Goal: Task Accomplishment & Management: Complete application form

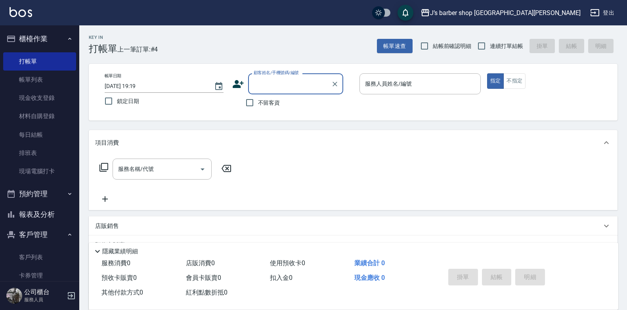
type input "ㄏ"
click at [136, 136] on div "項目消費" at bounding box center [353, 142] width 529 height 25
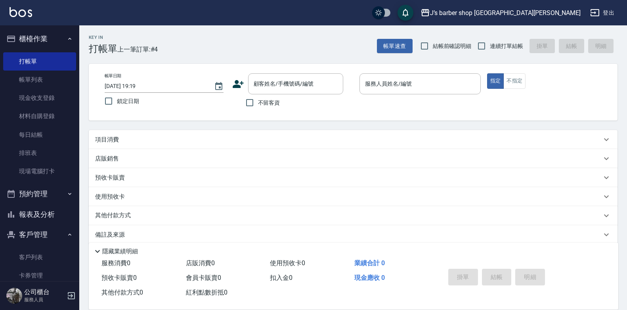
click at [135, 85] on input "2025/09/11 19:19" at bounding box center [155, 86] width 101 height 13
type input "2025/09/11 19:19"
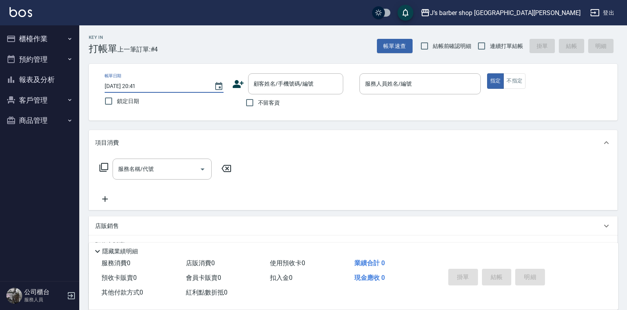
click at [141, 85] on input "[DATE] 20:41" at bounding box center [155, 86] width 101 height 13
type input "[DATE] 01:41"
click at [266, 102] on span "不留客資" at bounding box center [269, 103] width 22 height 8
click at [258, 102] on input "不留客資" at bounding box center [249, 102] width 17 height 17
checkbox input "true"
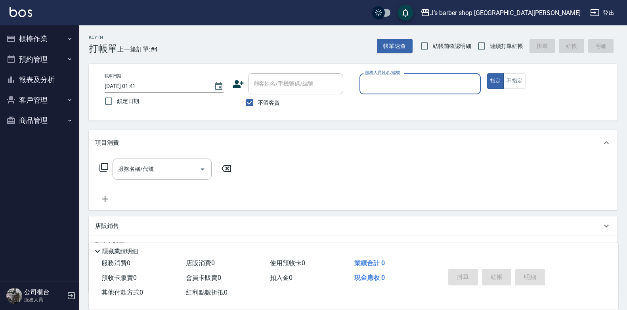
click at [374, 81] on input "服務人員姓名/編號" at bounding box center [420, 84] width 114 height 14
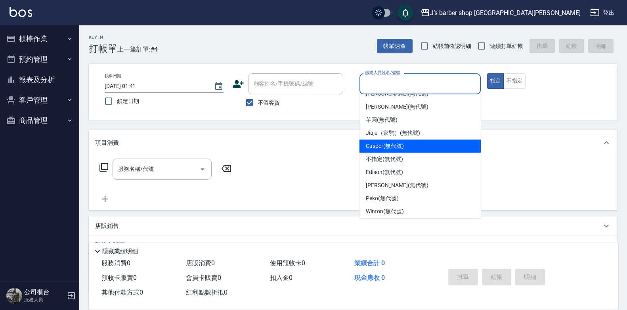
scroll to position [13, 0]
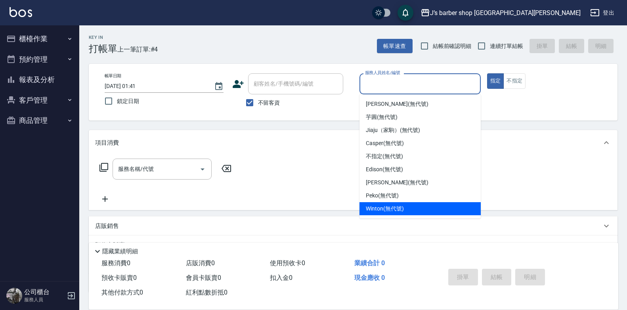
click at [394, 211] on span "Winton (無代號)" at bounding box center [385, 209] width 38 height 8
type input "Winton(無代號)"
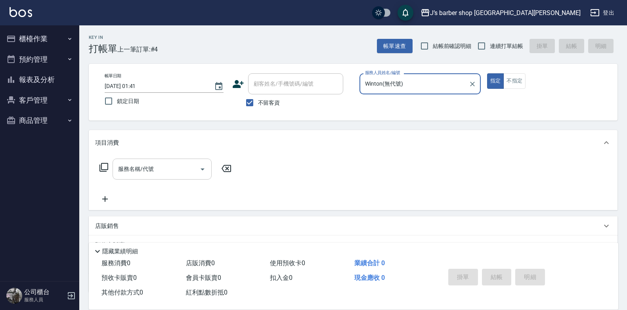
drag, startPoint x: 174, startPoint y: 165, endPoint x: 172, endPoint y: 174, distance: 10.0
click at [174, 165] on input "服務名稱/代號" at bounding box center [156, 169] width 80 height 14
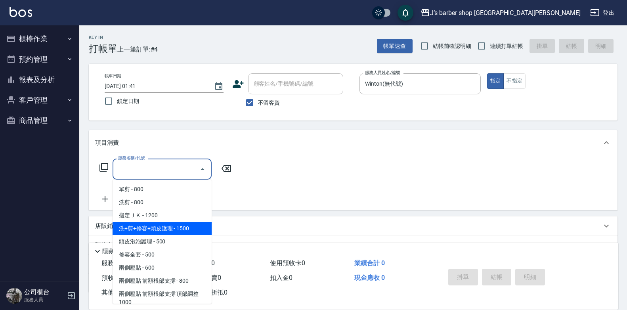
click at [186, 228] on span "洗+剪+修容+頭皮護理 - 1500" at bounding box center [162, 228] width 99 height 13
type input "洗+剪+修容+頭皮護理(103)"
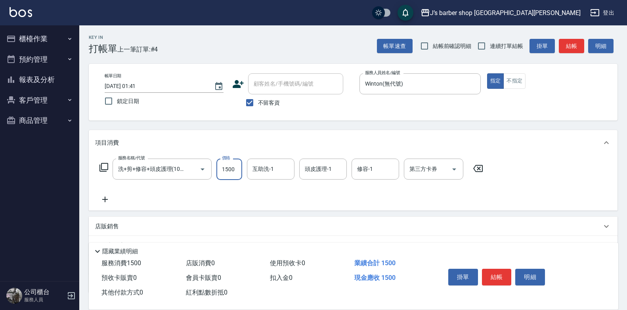
click at [238, 166] on input "1500" at bounding box center [229, 169] width 26 height 21
click at [195, 177] on div at bounding box center [197, 169] width 22 height 21
type input "12"
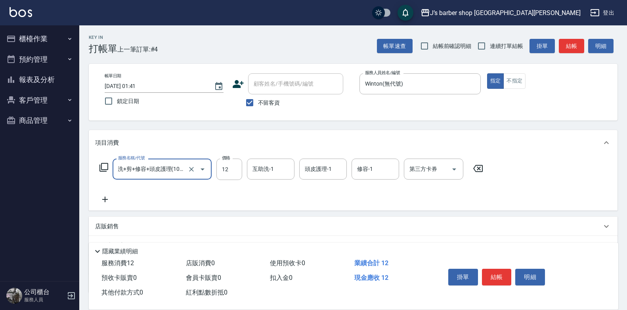
click at [172, 176] on input "洗+剪+修容+頭皮護理(103)" at bounding box center [151, 169] width 70 height 14
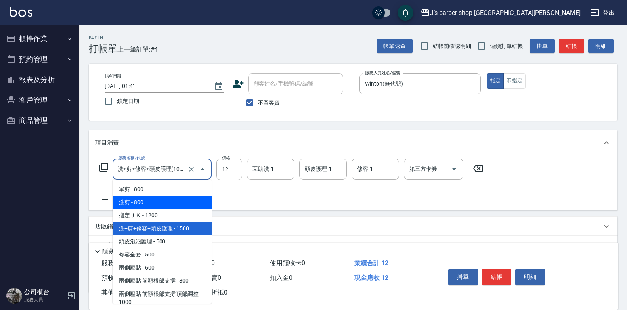
click at [161, 206] on span "洗剪 - 800" at bounding box center [162, 202] width 99 height 13
type input "洗剪(101)"
type input "800"
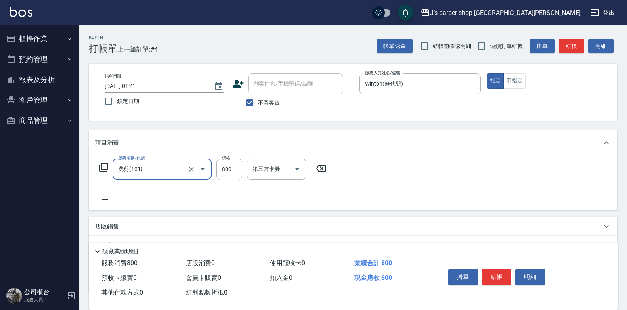
scroll to position [0, 0]
click at [257, 177] on div "洗-1" at bounding box center [271, 169] width 48 height 21
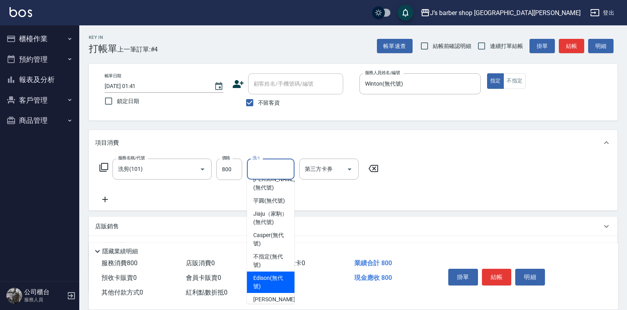
scroll to position [96, 0]
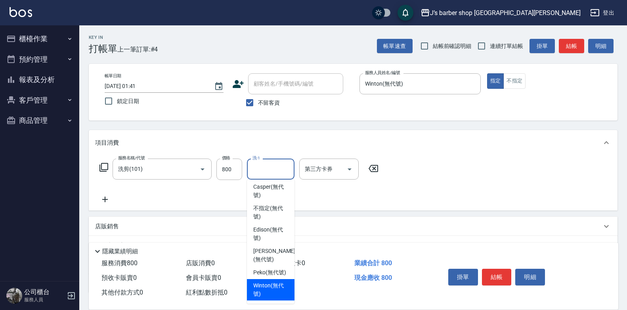
click at [267, 287] on span "Winton (無代號)" at bounding box center [270, 289] width 35 height 17
type input "Winton(無代號)"
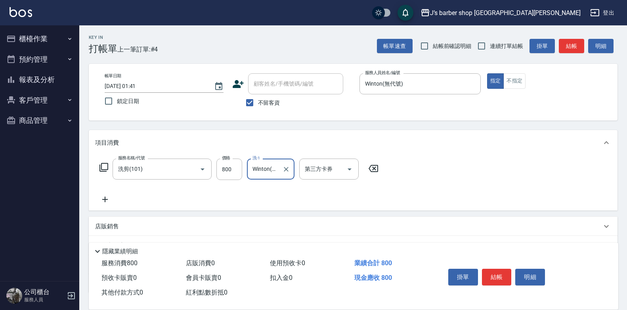
click at [112, 199] on icon at bounding box center [105, 200] width 20 height 10
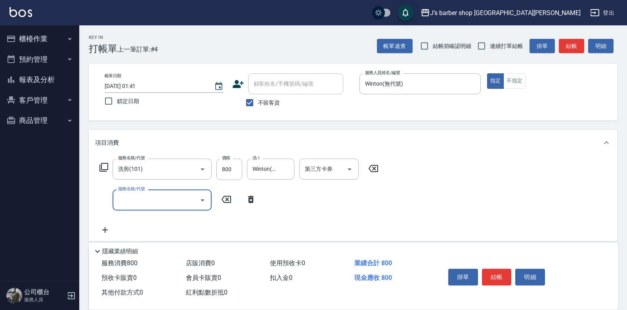
click at [163, 208] on div "服務名稱/代號" at bounding box center [162, 200] width 99 height 21
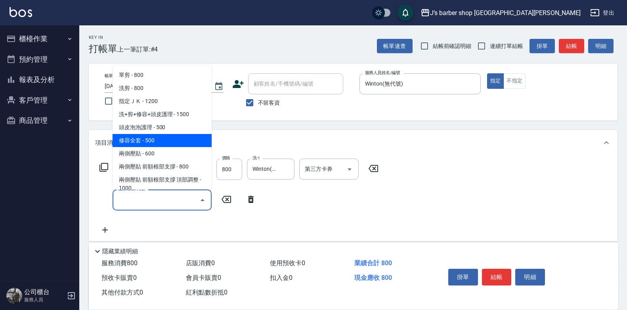
click at [147, 138] on span "修容全套 - 500" at bounding box center [162, 140] width 99 height 13
type input "修容全套(202)"
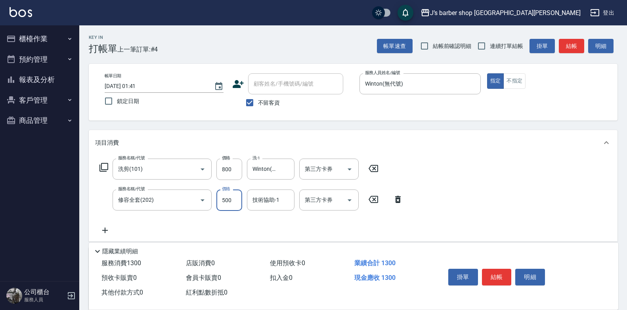
drag, startPoint x: 224, startPoint y: 198, endPoint x: 247, endPoint y: 208, distance: 25.2
click at [224, 198] on input "500" at bounding box center [229, 200] width 26 height 21
type input "400"
click at [268, 196] on div "技術協助-1 技術協助-1" at bounding box center [271, 200] width 48 height 21
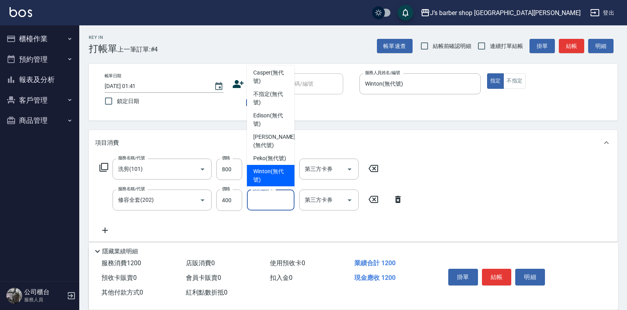
click at [271, 179] on span "Winton (無代號)" at bounding box center [270, 175] width 35 height 17
type input "Winton(無代號)"
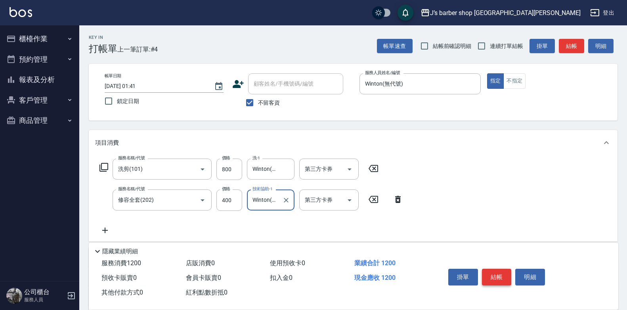
click at [497, 272] on button "結帳" at bounding box center [497, 277] width 30 height 17
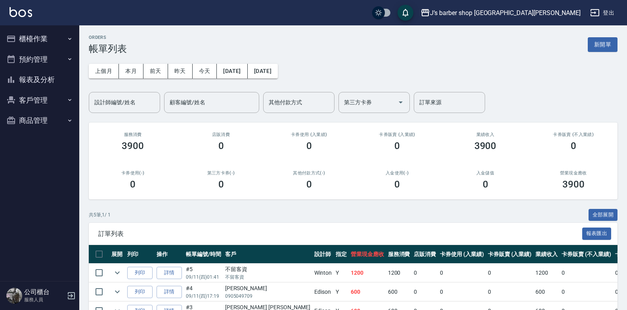
click at [50, 43] on button "櫃檯作業" at bounding box center [39, 39] width 73 height 21
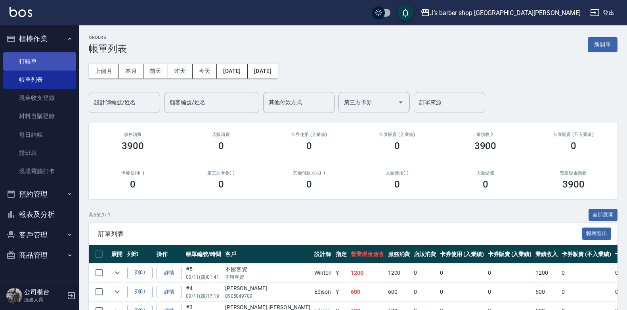
click at [46, 60] on link "打帳單" at bounding box center [39, 61] width 73 height 18
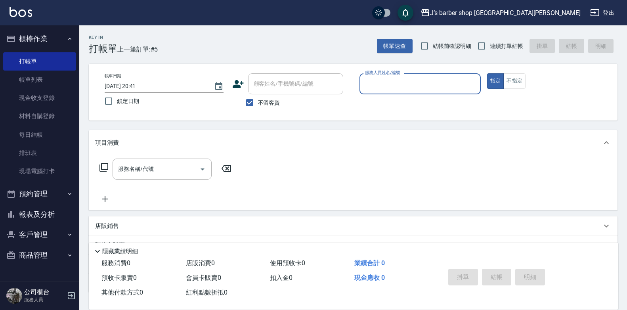
click at [138, 84] on input "[DATE] 20:41" at bounding box center [155, 86] width 101 height 13
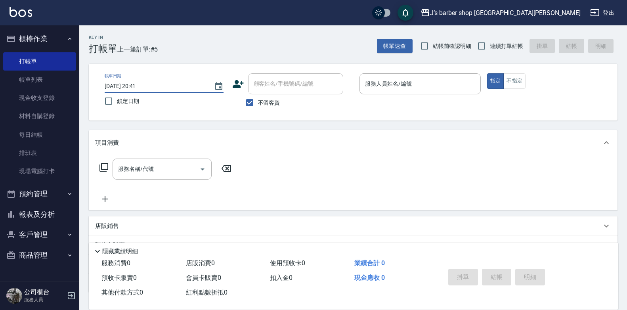
type input "[DATE] 02:41"
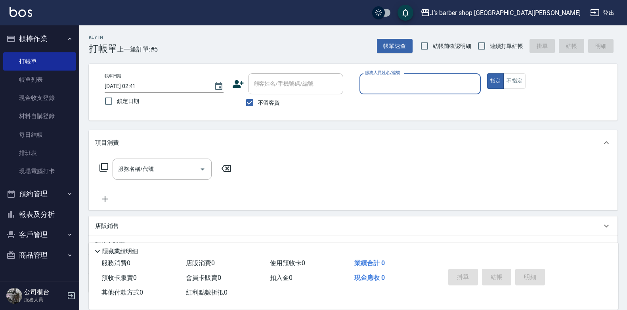
click at [391, 88] on input "服務人員姓名/編號" at bounding box center [420, 84] width 114 height 14
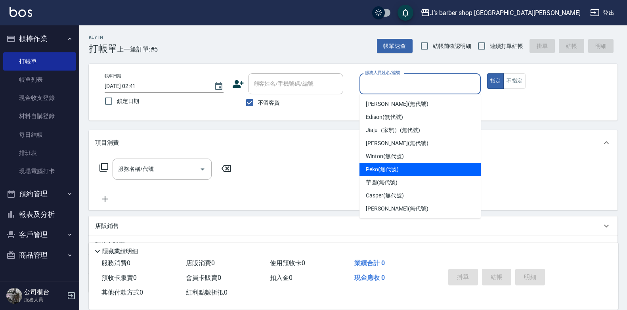
click at [379, 154] on span "Winton (無代號)" at bounding box center [385, 156] width 38 height 8
type input "Winton(無代號)"
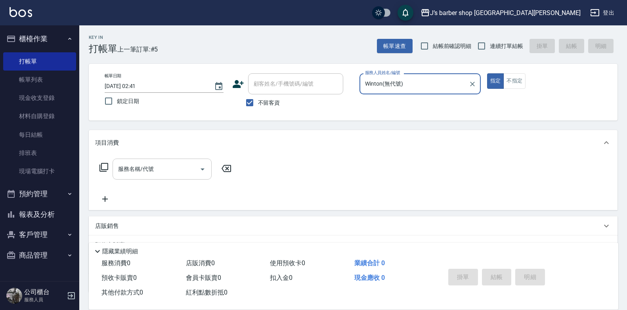
click at [188, 172] on input "服務名稱/代號" at bounding box center [156, 169] width 80 height 14
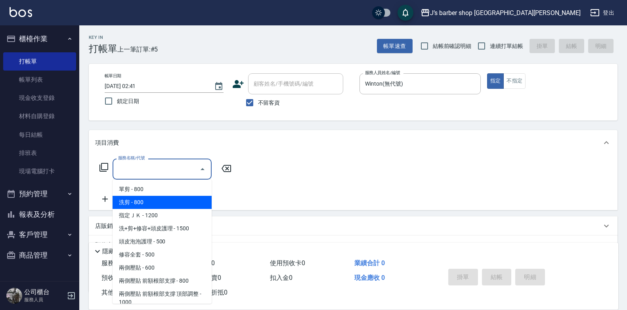
click at [174, 206] on span "洗剪 - 800" at bounding box center [162, 202] width 99 height 13
type input "洗剪(101)"
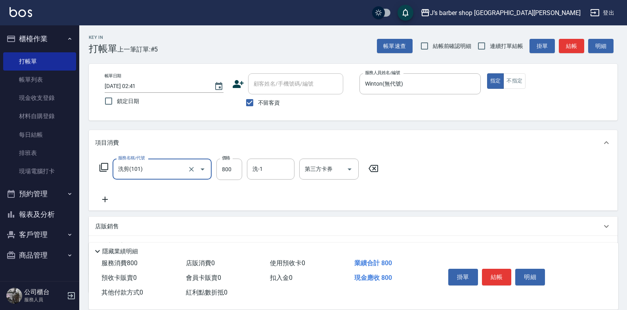
click at [258, 165] on div "洗-1 洗-1" at bounding box center [271, 169] width 48 height 21
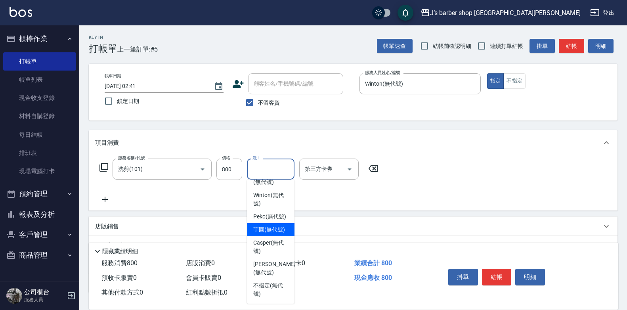
scroll to position [57, 0]
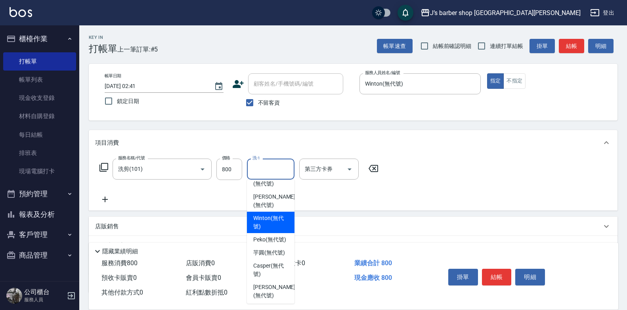
click at [272, 226] on span "Winton (無代號)" at bounding box center [270, 222] width 35 height 17
type input "Winton(無代號)"
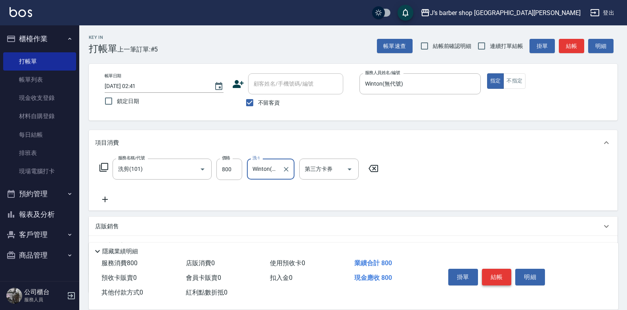
click at [488, 273] on button "結帳" at bounding box center [497, 277] width 30 height 17
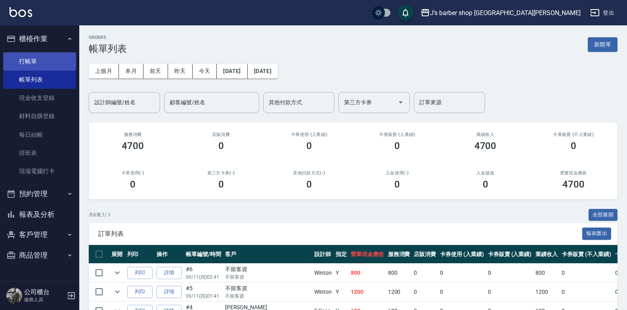
click at [65, 58] on link "打帳單" at bounding box center [39, 61] width 73 height 18
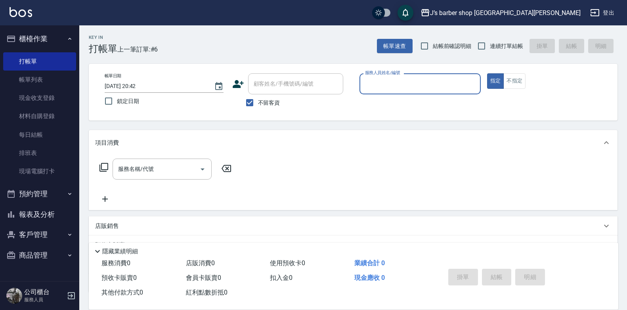
click at [138, 83] on input "[DATE] 20:42" at bounding box center [155, 86] width 101 height 13
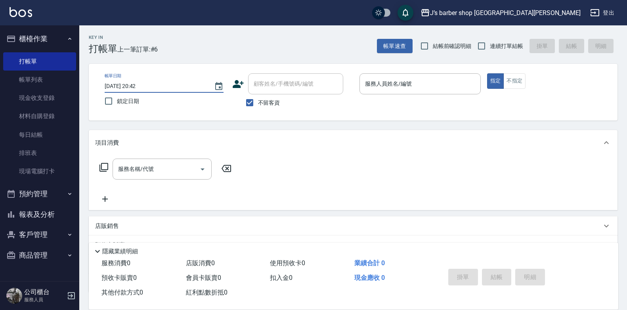
type input "[DATE] 03:42"
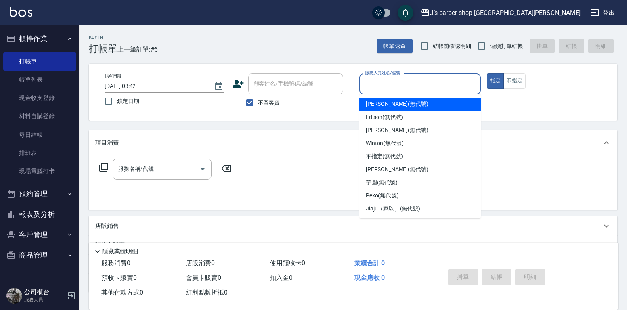
click at [375, 82] on input "服務人員姓名/編號" at bounding box center [420, 84] width 114 height 14
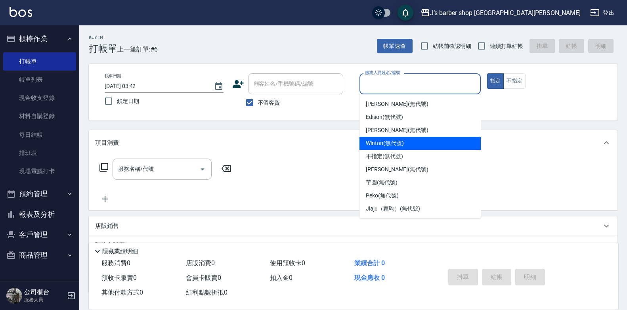
click at [387, 143] on span "Winton (無代號)" at bounding box center [385, 143] width 38 height 8
type input "Winton(無代號)"
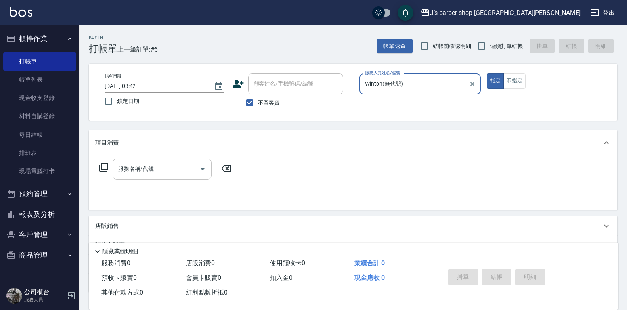
click at [199, 165] on icon "Open" at bounding box center [203, 170] width 10 height 10
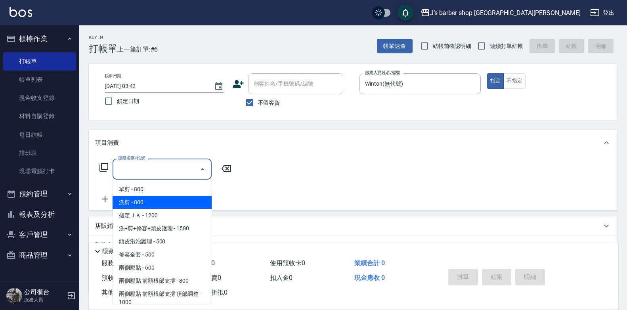
click at [174, 196] on span "洗剪 - 800" at bounding box center [162, 202] width 99 height 13
type input "洗剪(101)"
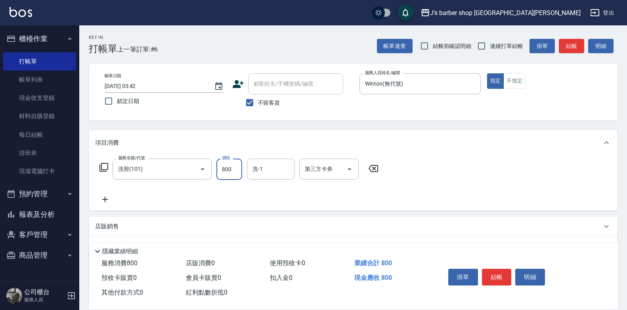
click at [231, 170] on input "800" at bounding box center [229, 169] width 26 height 21
type input "600"
click at [269, 169] on input "洗-1" at bounding box center [271, 169] width 40 height 14
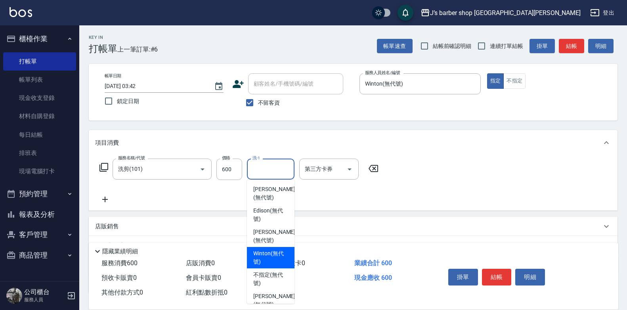
click at [272, 258] on span "Winton (無代號)" at bounding box center [270, 257] width 35 height 17
type input "Winton(無代號)"
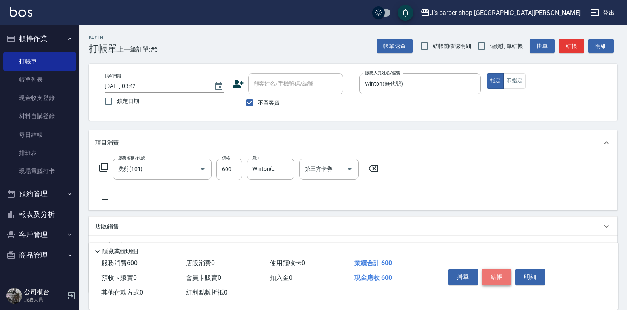
click at [503, 274] on button "結帳" at bounding box center [497, 277] width 30 height 17
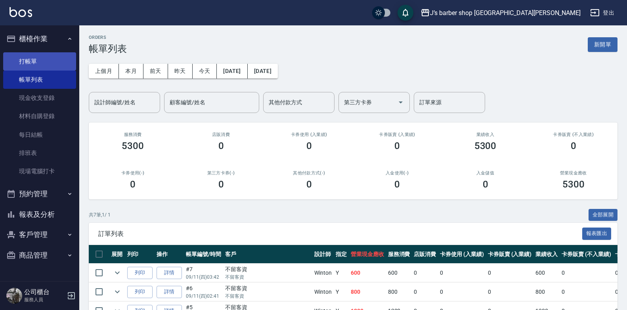
click at [70, 61] on link "打帳單" at bounding box center [39, 61] width 73 height 18
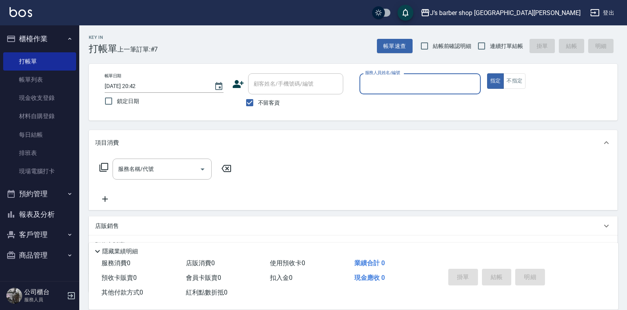
click at [140, 84] on input "[DATE] 20:42" at bounding box center [155, 86] width 101 height 13
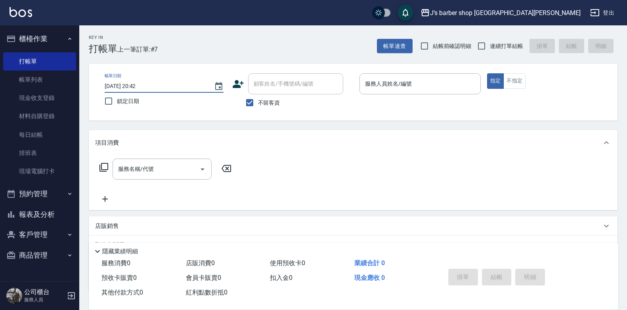
type input "[DATE] 05:42"
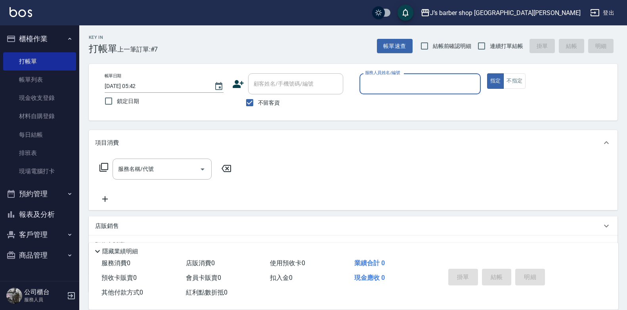
click at [404, 83] on input "服務人員姓名/編號" at bounding box center [420, 84] width 114 height 14
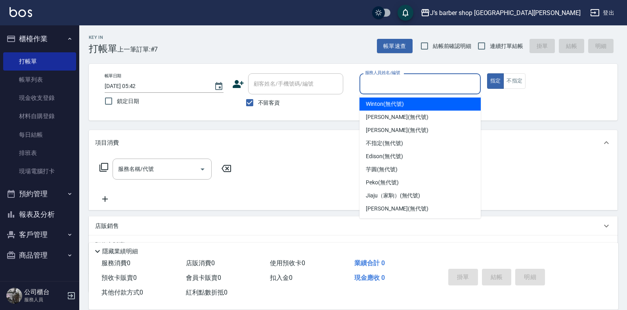
click at [401, 107] on span "Winton (無代號)" at bounding box center [385, 104] width 38 height 8
type input "Winton(無代號)"
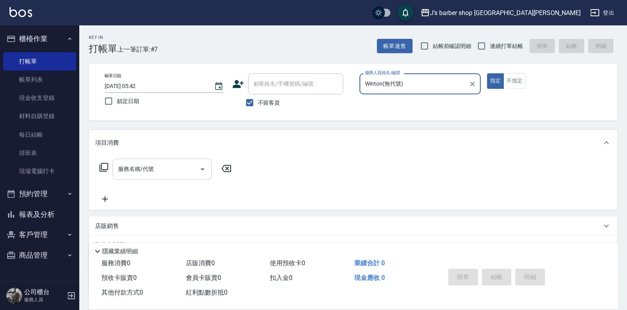
click at [175, 174] on input "服務名稱/代號" at bounding box center [156, 169] width 80 height 14
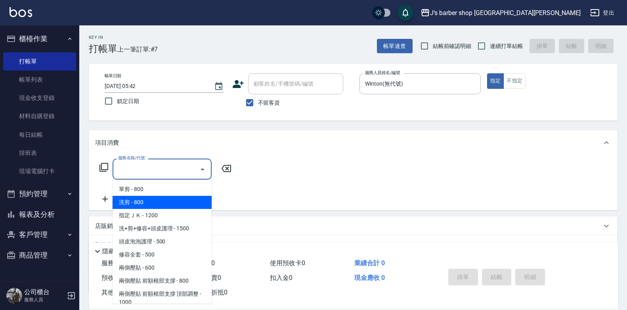
click at [156, 199] on span "洗剪 - 800" at bounding box center [162, 202] width 99 height 13
type input "洗剪(101)"
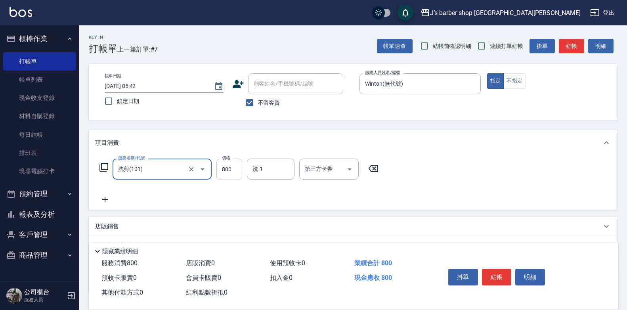
click at [231, 164] on input "800" at bounding box center [229, 169] width 26 height 21
type input "600"
click at [266, 182] on div "服務名稱/代號 洗剪(101) 服務名稱/代號 價格 600 價格 洗-1 洗-1 第三方卡券 第三方卡券" at bounding box center [239, 182] width 288 height 46
click at [276, 168] on input "洗-1" at bounding box center [271, 169] width 40 height 14
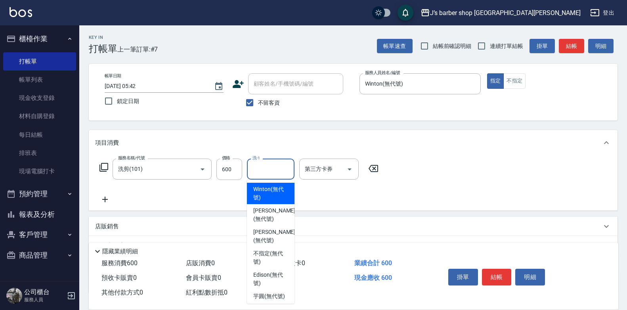
click at [278, 201] on span "Winton (無代號)" at bounding box center [270, 193] width 35 height 17
type input "Winton(無代號)"
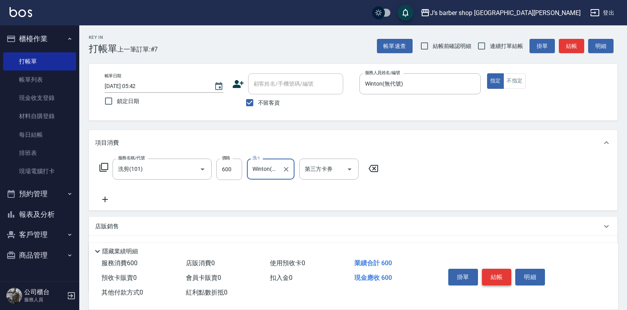
click at [505, 269] on button "結帳" at bounding box center [497, 277] width 30 height 17
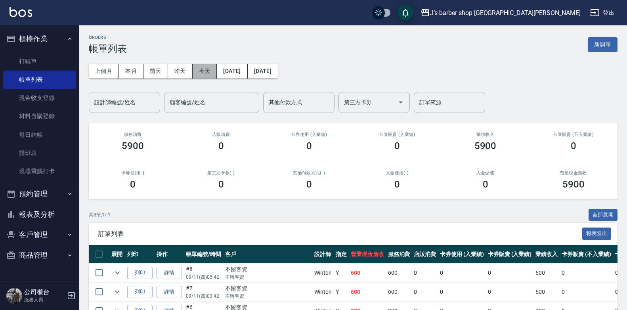
click at [206, 71] on button "今天" at bounding box center [205, 71] width 25 height 15
click at [293, 102] on input "其他付款方式" at bounding box center [299, 103] width 64 height 14
click at [153, 107] on input "設計師編號/姓名" at bounding box center [124, 103] width 64 height 14
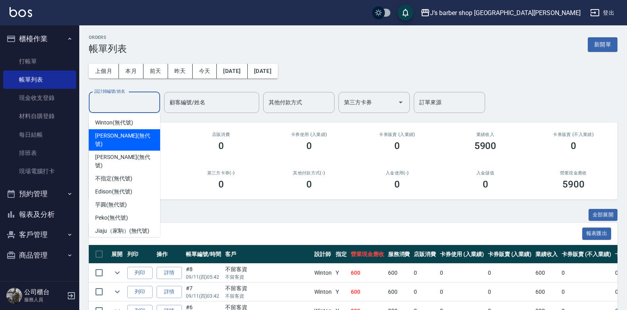
click at [144, 126] on div "Winton (無代號)" at bounding box center [124, 122] width 71 height 13
type input "Winton(無代號)"
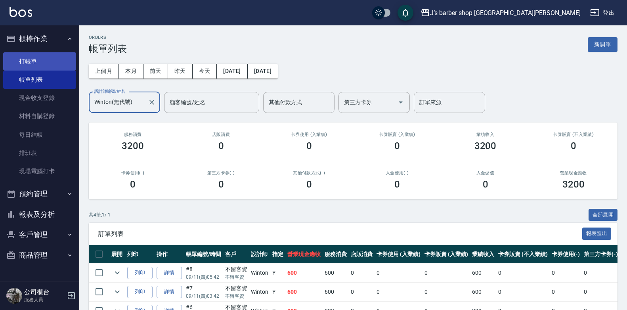
drag, startPoint x: 42, startPoint y: 57, endPoint x: 54, endPoint y: 58, distance: 12.0
click at [42, 57] on link "打帳單" at bounding box center [39, 61] width 73 height 18
